Goal: Find specific page/section

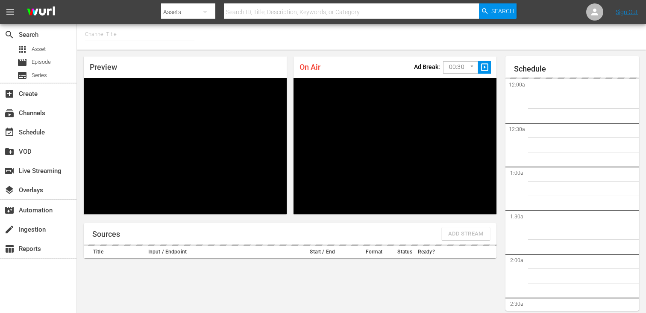
type input "FIFA+ English Global (1781)"
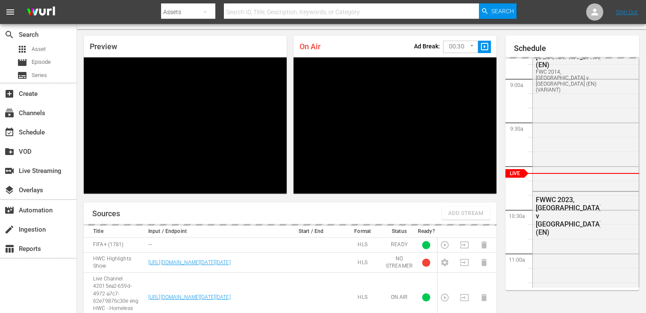
scroll to position [19, 0]
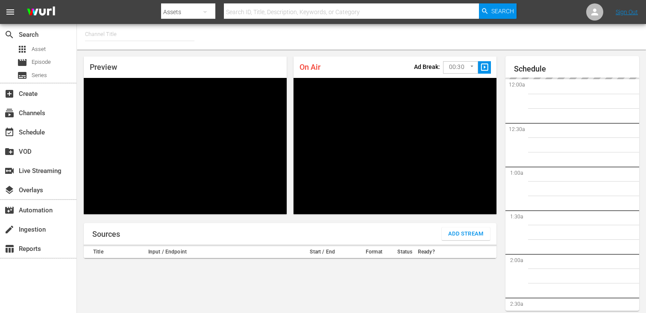
type input "FIFA+ English Global (1781)"
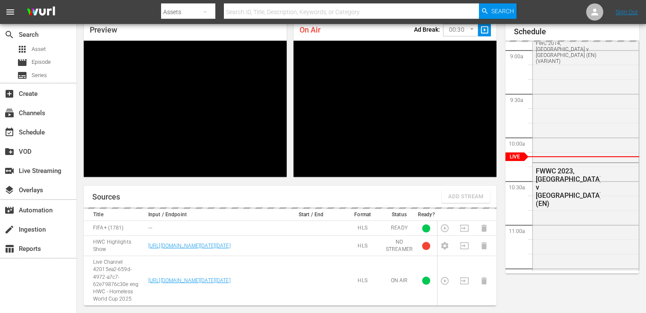
scroll to position [30, 0]
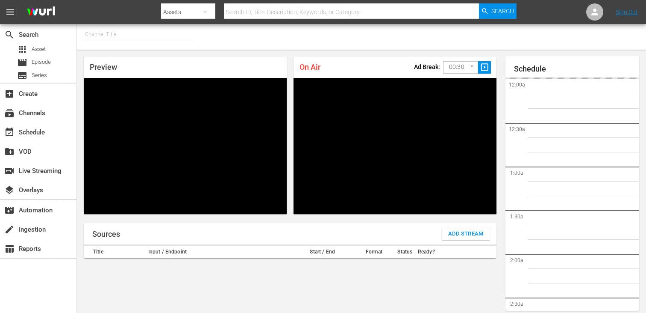
type input "FIFA+ Italian Local (1779)"
